Goal: Find specific page/section: Find specific page/section

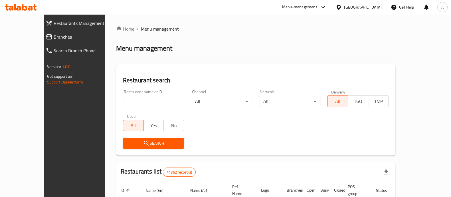
click at [142, 104] on input "search" at bounding box center [153, 101] width 61 height 11
paste input "692341"
type input "692341"
click button "Search" at bounding box center [153, 143] width 61 height 11
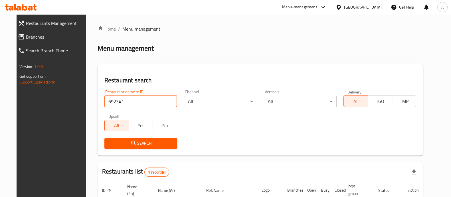
scroll to position [53, 0]
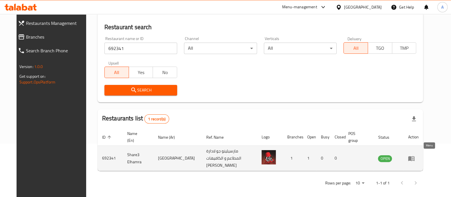
click at [415, 158] on icon "enhanced table" at bounding box center [412, 158] width 6 height 5
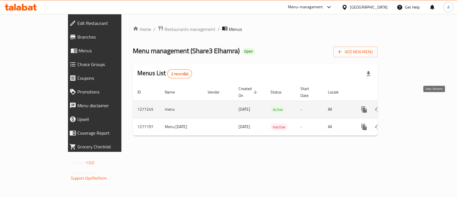
click at [409, 106] on icon "enhanced table" at bounding box center [405, 109] width 7 height 7
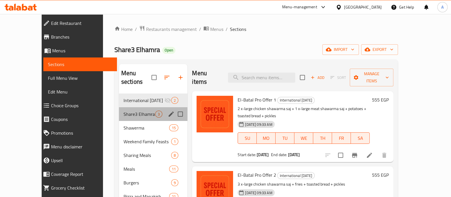
click at [119, 109] on div "Share3 Elhamra Offers 3" at bounding box center [153, 114] width 69 height 14
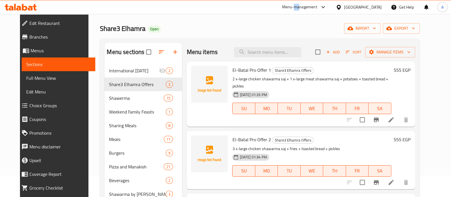
scroll to position [21, 0]
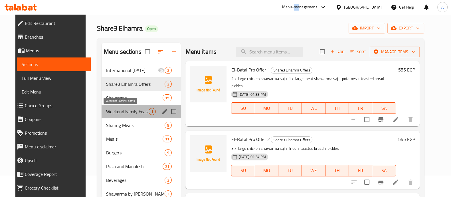
click at [127, 111] on span "Weekend Family Feasts" at bounding box center [127, 111] width 43 height 7
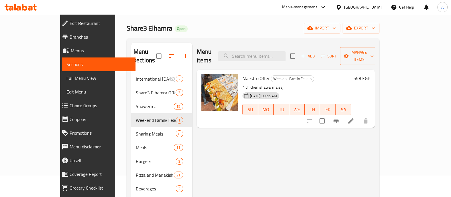
click at [318, 9] on div "Menu-management" at bounding box center [299, 7] width 35 height 7
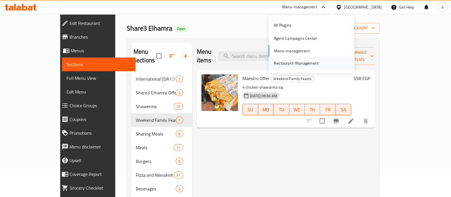
click at [304, 65] on div "Restaurant-Management" at bounding box center [296, 63] width 45 height 6
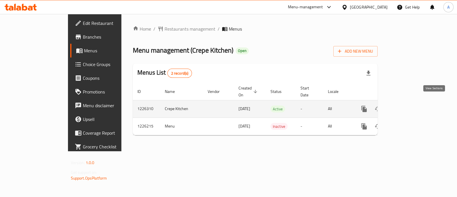
click at [412, 102] on link "enhanced table" at bounding box center [405, 109] width 14 height 14
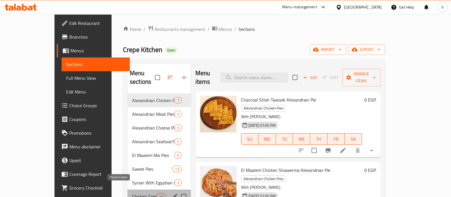
click at [132, 193] on span "Chicken Crepes" at bounding box center [144, 196] width 24 height 7
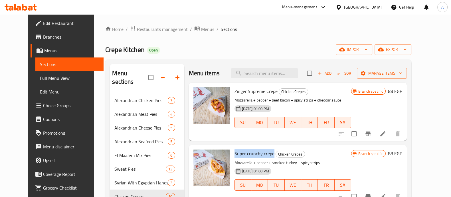
drag, startPoint x: 228, startPoint y: 153, endPoint x: 266, endPoint y: 155, distance: 38.6
click at [266, 155] on h6 "Super crunchy crepe Chicken Crepes" at bounding box center [293, 153] width 117 height 8
copy span "Super crunchy crepe"
